Goal: Task Accomplishment & Management: Use online tool/utility

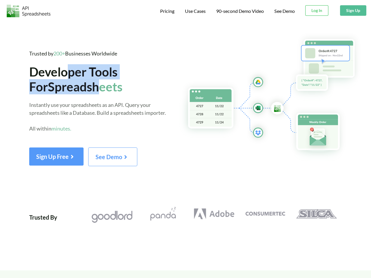
drag, startPoint x: 73, startPoint y: 72, endPoint x: 114, endPoint y: 101, distance: 49.6
click at [106, 95] on div "Trusted by 200+ Businesses Worldwide Developer Tools For Spreadsheets Instantly…" at bounding box center [103, 108] width 149 height 117
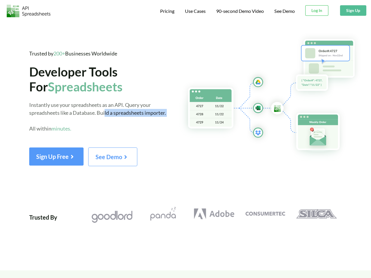
drag, startPoint x: 106, startPoint y: 115, endPoint x: 116, endPoint y: 128, distance: 16.6
click at [115, 126] on div "Instantly use your spreadsheets as an API. Query your spreadsheets like a Datab…" at bounding box center [103, 120] width 149 height 39
click at [90, 111] on span "Instantly use your spreadsheets as an API. Query your spreadsheets like a Datab…" at bounding box center [97, 117] width 137 height 30
drag, startPoint x: 128, startPoint y: 105, endPoint x: 155, endPoint y: 106, distance: 27.8
click at [154, 106] on div "Instantly use your spreadsheets as an API. Query your spreadsheets like a Datab…" at bounding box center [103, 120] width 149 height 39
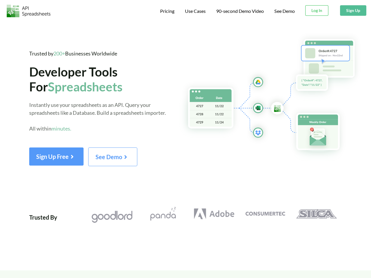
drag, startPoint x: 138, startPoint y: 112, endPoint x: 162, endPoint y: 112, distance: 24.0
click at [152, 112] on span "Instantly use your spreadsheets as an API. Query your spreadsheets like a Datab…" at bounding box center [97, 117] width 137 height 30
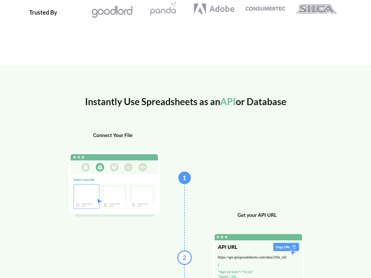
scroll to position [234, 0]
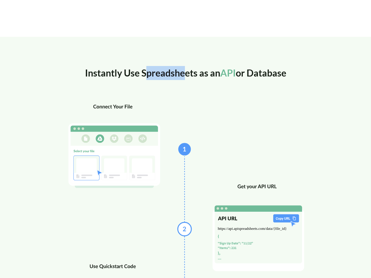
drag, startPoint x: 144, startPoint y: 76, endPoint x: 215, endPoint y: 77, distance: 70.1
click at [192, 76] on div "Instantly Use Spreadsheets as an API or Database" at bounding box center [185, 84] width 254 height 37
click at [258, 76] on div "Instantly Use Spreadsheets as an API or Database" at bounding box center [185, 84] width 254 height 37
click at [281, 74] on div "Instantly Use Spreadsheets as an API or Database" at bounding box center [185, 84] width 254 height 37
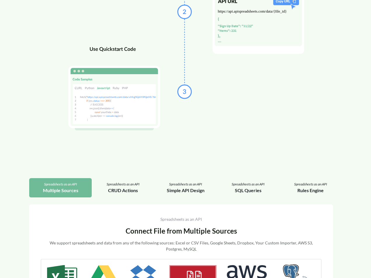
scroll to position [497, 0]
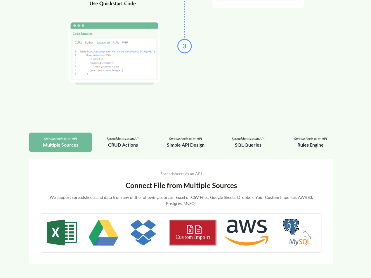
click at [125, 140] on div "Spreadsheets as an API" at bounding box center [122, 138] width 53 height 5
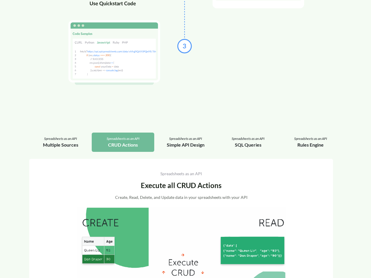
click at [69, 141] on div "Multiple Sources" at bounding box center [60, 144] width 53 height 7
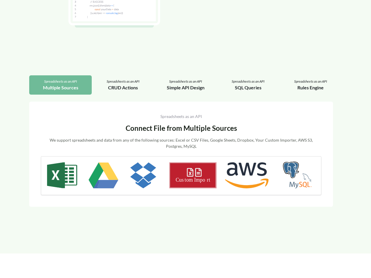
scroll to position [555, 0]
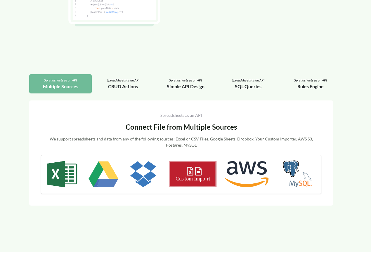
click at [132, 89] on div "CRUD Actions" at bounding box center [122, 86] width 53 height 7
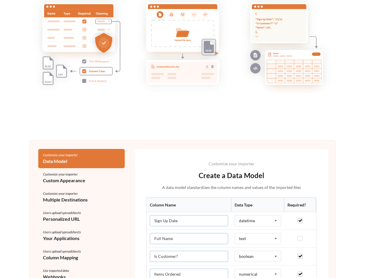
scroll to position [1052, 0]
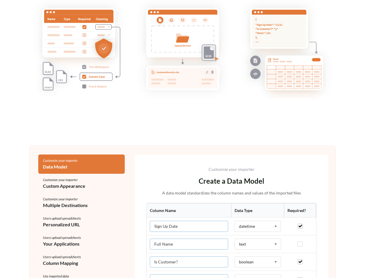
click at [93, 181] on div "Customize your importer" at bounding box center [81, 179] width 77 height 5
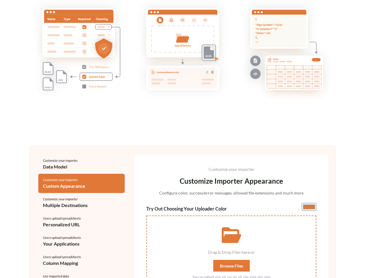
click at [83, 205] on div "Multiple Destinations" at bounding box center [81, 205] width 77 height 7
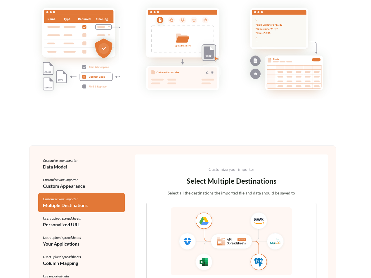
click at [92, 170] on div "Data Model" at bounding box center [81, 166] width 77 height 7
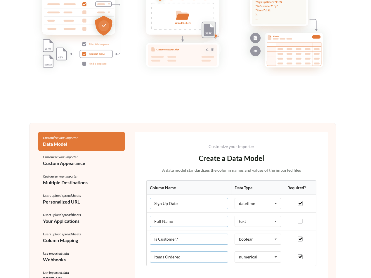
scroll to position [1111, 0]
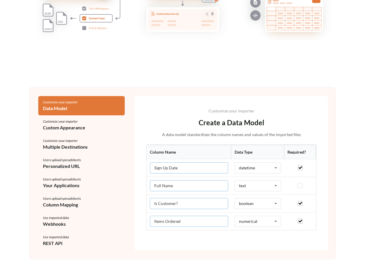
click at [94, 130] on div "Custom Appearance" at bounding box center [81, 127] width 77 height 7
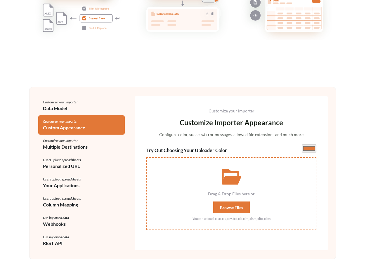
click at [98, 142] on div "Customize your importer" at bounding box center [81, 140] width 77 height 5
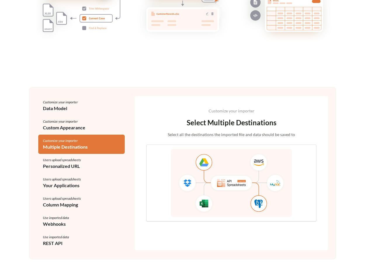
click at [103, 122] on div "Customize your importer" at bounding box center [81, 121] width 77 height 5
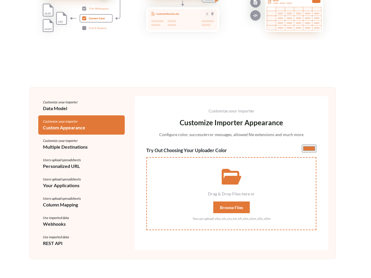
click at [96, 139] on div "Customize your importer" at bounding box center [81, 140] width 77 height 5
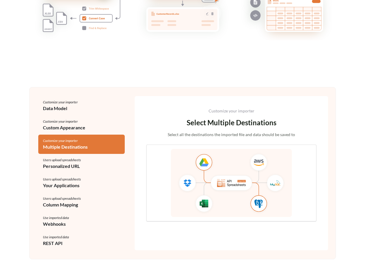
click at [83, 159] on div "Users upload spreadsheets" at bounding box center [81, 160] width 77 height 5
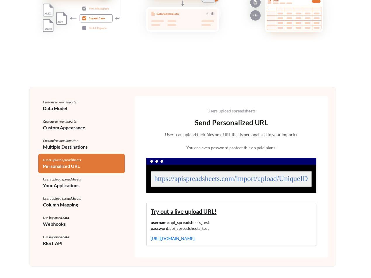
click at [94, 182] on div "Your Applications" at bounding box center [81, 185] width 77 height 7
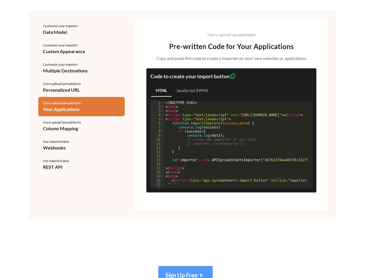
scroll to position [1198, 0]
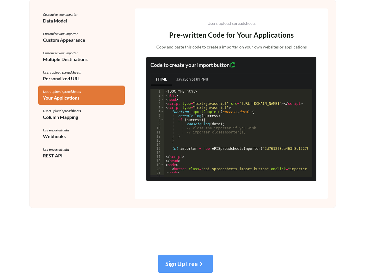
click at [96, 87] on div "Users upload spreadsheets Your Applications" at bounding box center [81, 95] width 87 height 19
click at [97, 77] on div "Personalized URL" at bounding box center [81, 78] width 77 height 7
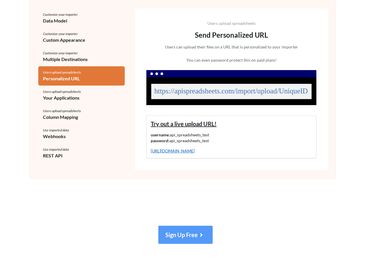
click at [182, 153] on link "[URL][DOMAIN_NAME]" at bounding box center [173, 150] width 44 height 5
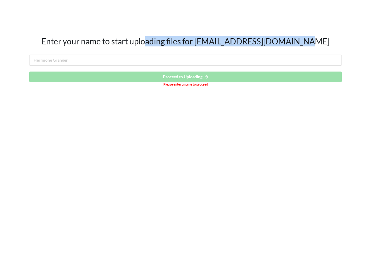
drag, startPoint x: 167, startPoint y: 38, endPoint x: 317, endPoint y: 41, distance: 150.0
click at [315, 41] on h2 "Enter your name to start uploading files for info@lovespreadsheets.com" at bounding box center [185, 42] width 313 height 10
click at [318, 41] on h2 "Enter your name to start uploading files for info@lovespreadsheets.com" at bounding box center [185, 42] width 313 height 10
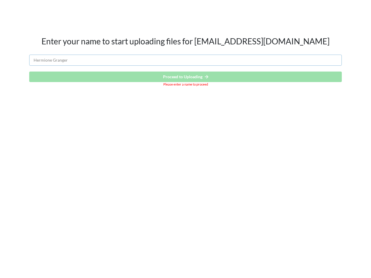
click at [210, 61] on input "text" at bounding box center [185, 60] width 313 height 11
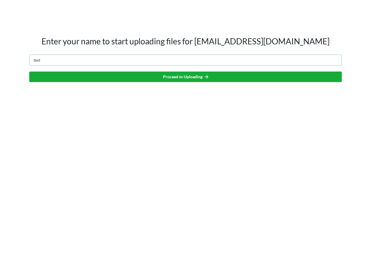
type input "test"
click at [185, 78] on button "Proceed to Uploading" at bounding box center [185, 77] width 313 height 11
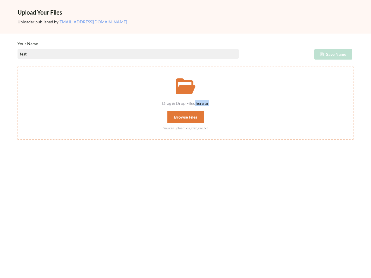
drag, startPoint x: 206, startPoint y: 102, endPoint x: 239, endPoint y: 106, distance: 33.5
click at [233, 105] on div "Drag & Drop Files here or" at bounding box center [185, 103] width 335 height 6
click at [180, 145] on div "Read more Upload Your Files Uploader published by info@lovespreadsheets.com You…" at bounding box center [185, 139] width 371 height 278
click at [173, 199] on div "Read more Upload Your Files Uploader published by info@lovespreadsheets.com You…" at bounding box center [185, 139] width 371 height 278
click at [232, 117] on div "Drag & Drop Files here or Browse Files You can upload: .xls,.xlsx,.csv,.txt" at bounding box center [185, 99] width 335 height 64
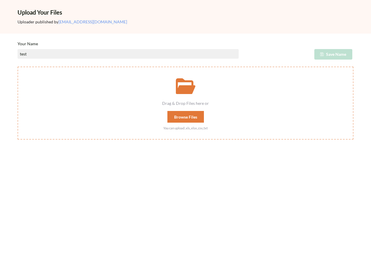
click at [18, 67] on input "Drag & Drop Files here or Browse Files You can upload: .xls,.xlsx,.csv,.txt" at bounding box center [18, 67] width 0 height 0
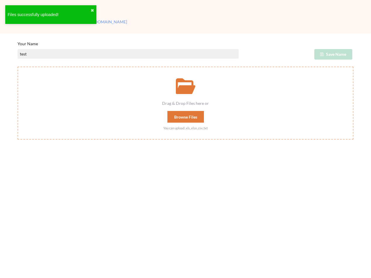
click at [202, 43] on div "Your Name" at bounding box center [185, 44] width 345 height 6
click at [43, 13] on div "Files successfully uploaded!" at bounding box center [49, 15] width 83 height 6
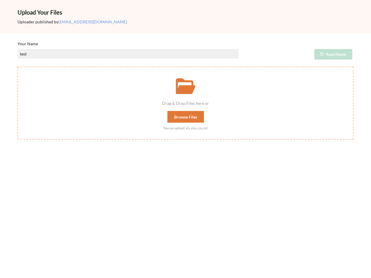
click at [53, 57] on input "test" at bounding box center [128, 54] width 221 height 10
drag, startPoint x: 354, startPoint y: 57, endPoint x: 349, endPoint y: 56, distance: 5.3
click at [354, 57] on div "Save Name" at bounding box center [300, 54] width 115 height 11
click at [329, 50] on div "Save Name" at bounding box center [326, 54] width 53 height 11
click at [162, 59] on div "test" at bounding box center [128, 54] width 230 height 11
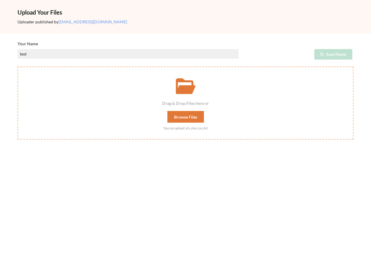
click at [168, 57] on input "test" at bounding box center [128, 54] width 221 height 10
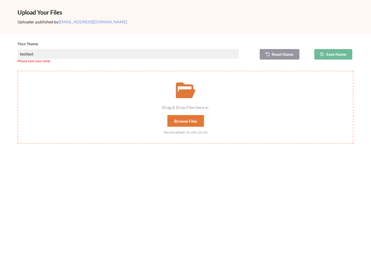
type input "testtest"
click at [331, 54] on button "Save Name" at bounding box center [333, 54] width 38 height 11
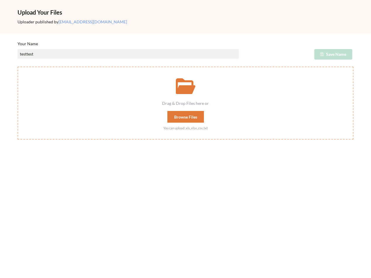
click at [197, 116] on div "Browse Files" at bounding box center [185, 117] width 37 height 12
click at [18, 67] on input "Drag & Drop Files here or Browse Files You can upload: .xls,.xlsx,.csv,.txt" at bounding box center [18, 67] width 0 height 0
type input "C:\fakepath\file_example_XLS_10.xls"
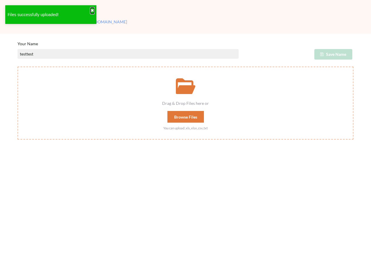
click at [93, 9] on button "✖" at bounding box center [93, 11] width 4 height 6
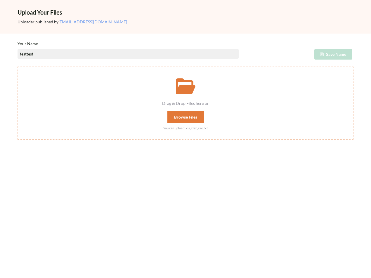
click at [66, 37] on div "Upload Your Files Uploader published by info@lovespreadsheets.com Your Name tes…" at bounding box center [185, 70] width 371 height 140
click at [164, 166] on div "Read more Upload Your Files Uploader published by info@lovespreadsheets.com You…" at bounding box center [185, 139] width 371 height 278
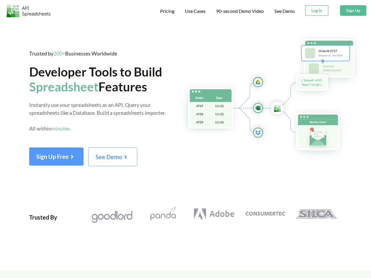
scroll to position [1114, 0]
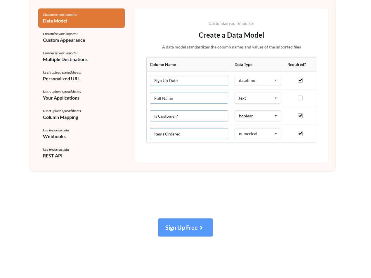
click at [78, 125] on div "Use imported data Webhooks" at bounding box center [81, 133] width 87 height 19
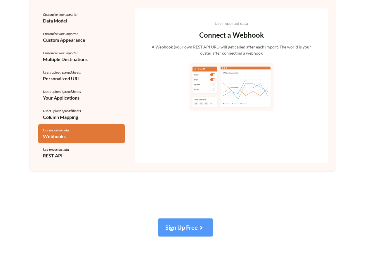
click at [103, 112] on div "Users upload spreadsheets" at bounding box center [81, 110] width 77 height 5
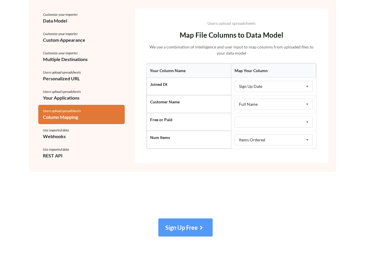
click at [103, 98] on div "Your Applications" at bounding box center [81, 97] width 77 height 7
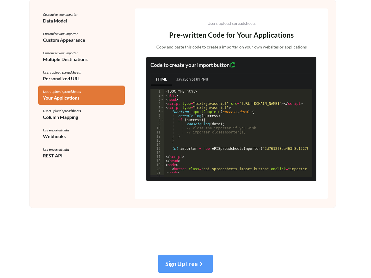
click at [96, 81] on div "Personalized URL" at bounding box center [81, 78] width 77 height 7
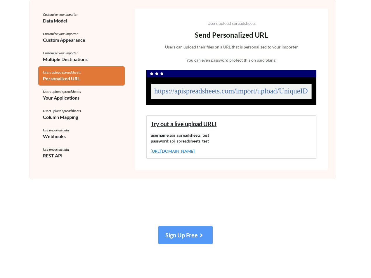
click at [103, 62] on div "Multiple Destinations" at bounding box center [81, 59] width 77 height 7
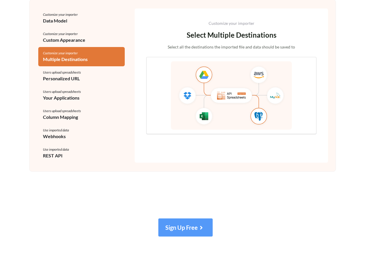
click at [99, 80] on div "Personalized URL" at bounding box center [81, 78] width 77 height 7
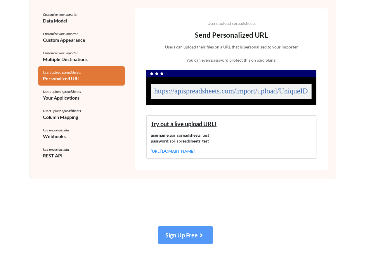
click at [96, 66] on div "Customize your importer Multiple Destinations" at bounding box center [81, 56] width 87 height 19
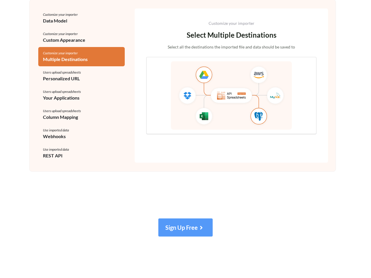
click at [87, 66] on div "Customize your importer Multiple Destinations" at bounding box center [81, 56] width 87 height 19
click at [84, 75] on div "Users upload spreadsheets" at bounding box center [81, 72] width 77 height 5
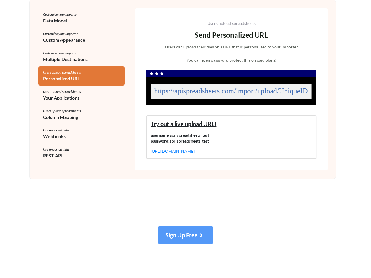
click at [91, 89] on div "Users upload spreadsheets" at bounding box center [81, 91] width 77 height 5
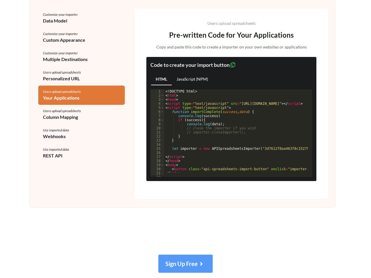
click at [198, 79] on link "JavaScript (NPM)" at bounding box center [192, 80] width 41 height 12
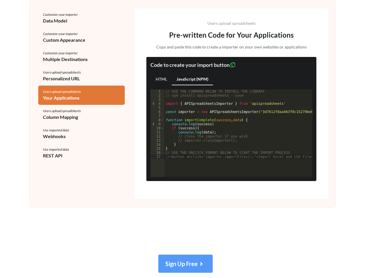
click at [161, 80] on link "HTML" at bounding box center [161, 80] width 21 height 12
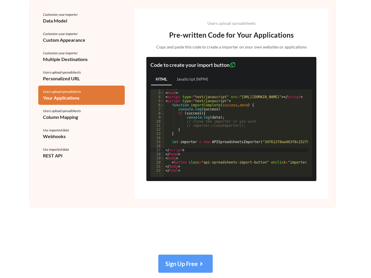
click at [86, 116] on div "Column Mapping" at bounding box center [81, 117] width 77 height 7
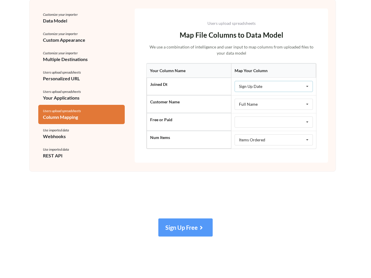
click at [281, 87] on div "Sign Up Date Sign Up Date Full Name Is Customer? Items Ordered NO MATCH" at bounding box center [274, 86] width 78 height 11
click at [268, 108] on div "Full Name Sign Up Date Full Name Is Customer? Items Ordered NO MATCH" at bounding box center [274, 104] width 78 height 11
click at [251, 101] on div "Full Name Sign Up Date Full Name Is Customer? Items Ordered NO MATCH" at bounding box center [274, 104] width 78 height 11
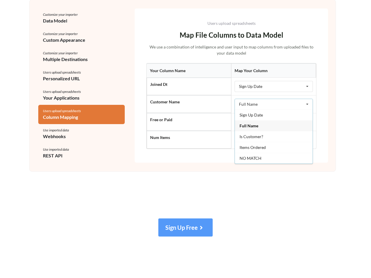
click at [251, 101] on div "Full Name Sign Up Date Full Name Is Customer? Items Ordered NO MATCH" at bounding box center [274, 104] width 78 height 11
click at [62, 132] on div "Use imported data" at bounding box center [81, 130] width 77 height 5
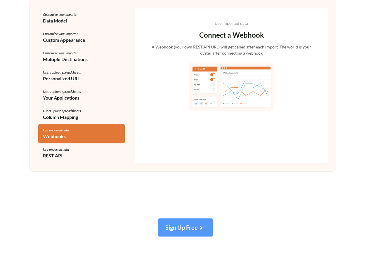
click at [93, 151] on div "Use imported data" at bounding box center [81, 149] width 77 height 5
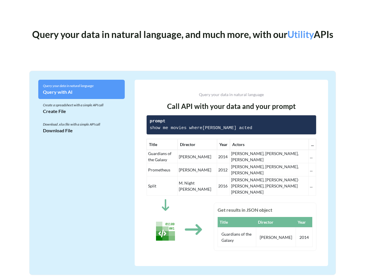
scroll to position [1494, 0]
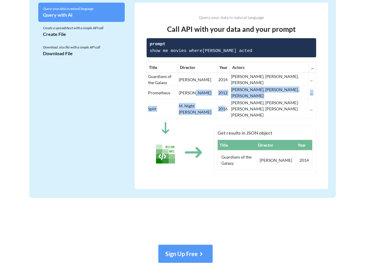
drag, startPoint x: 226, startPoint y: 108, endPoint x: 256, endPoint y: 115, distance: 30.8
click at [246, 111] on tbody "Guardians of the Galaxy James Gunn 2014 Chris Pratt, Bradley Cooper, Zoe Saldan…" at bounding box center [232, 96] width 170 height 46
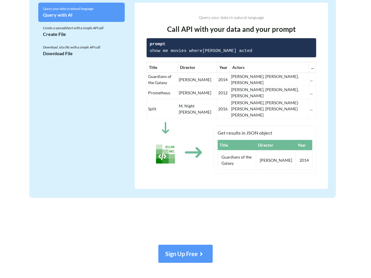
click at [193, 96] on td "[PERSON_NAME]" at bounding box center [197, 92] width 39 height 13
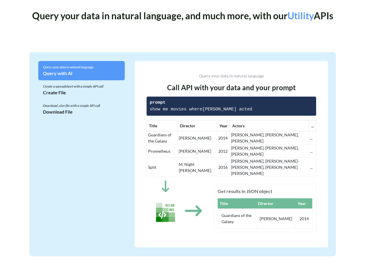
click at [87, 89] on div "Create a spreadsheet with a simple API call" at bounding box center [81, 86] width 77 height 5
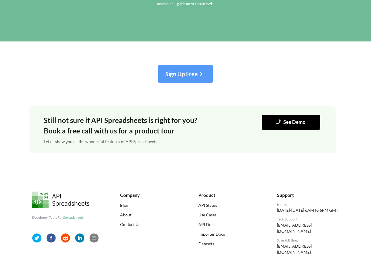
scroll to position [2134, 0]
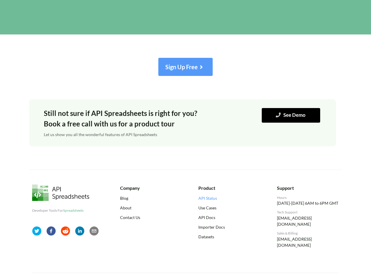
click at [211, 200] on link "API Status" at bounding box center [229, 198] width 62 height 6
click at [207, 208] on link "Use Cases" at bounding box center [229, 208] width 62 height 6
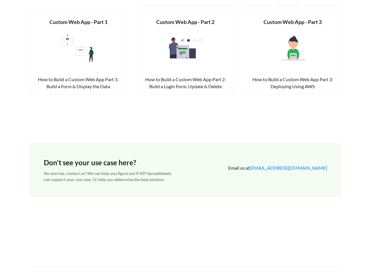
scroll to position [906, 0]
